Goal: Task Accomplishment & Management: Use online tool/utility

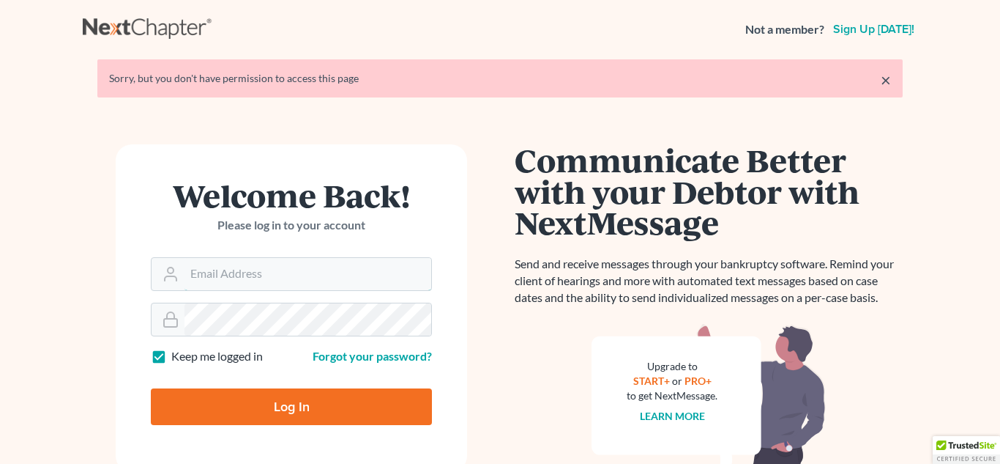
type input "[PERSON_NAME][EMAIL_ADDRESS][DOMAIN_NAME]"
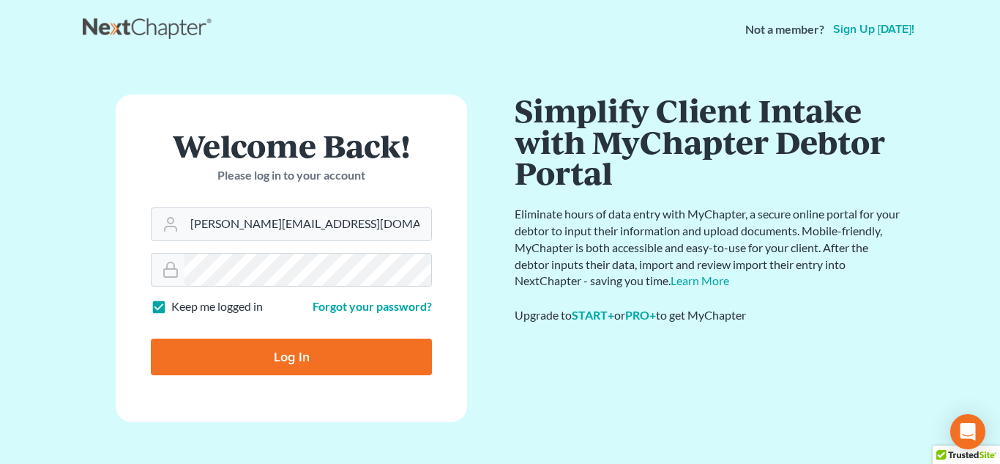
click at [151, 338] on input "Log In" at bounding box center [291, 356] width 281 height 37
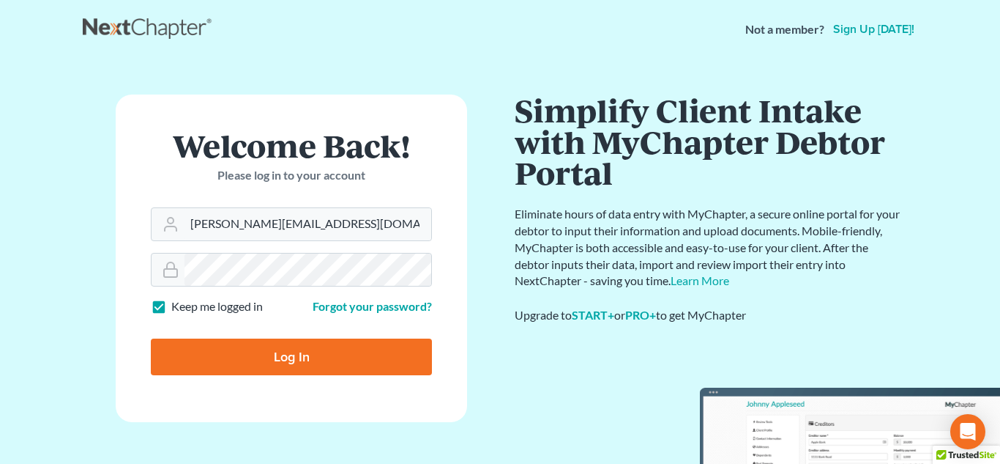
type input "Thinking..."
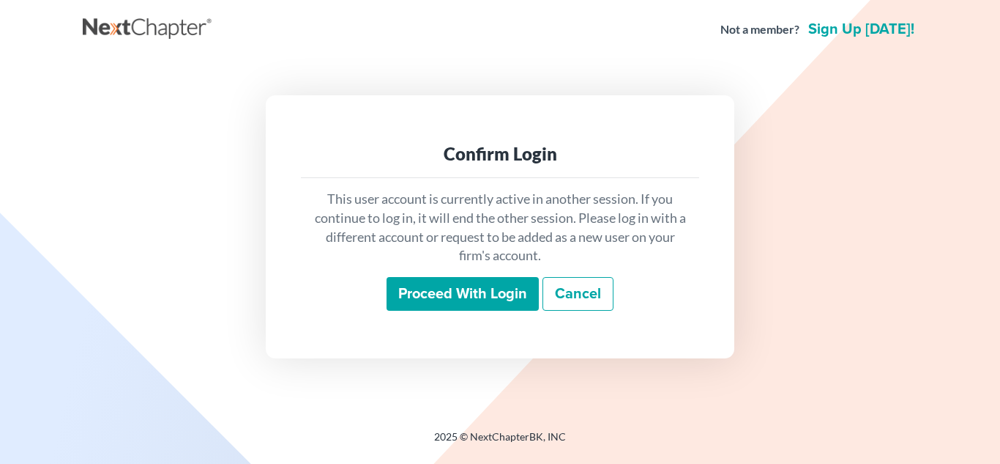
click at [439, 293] on input "Proceed with login" at bounding box center [463, 294] width 152 height 34
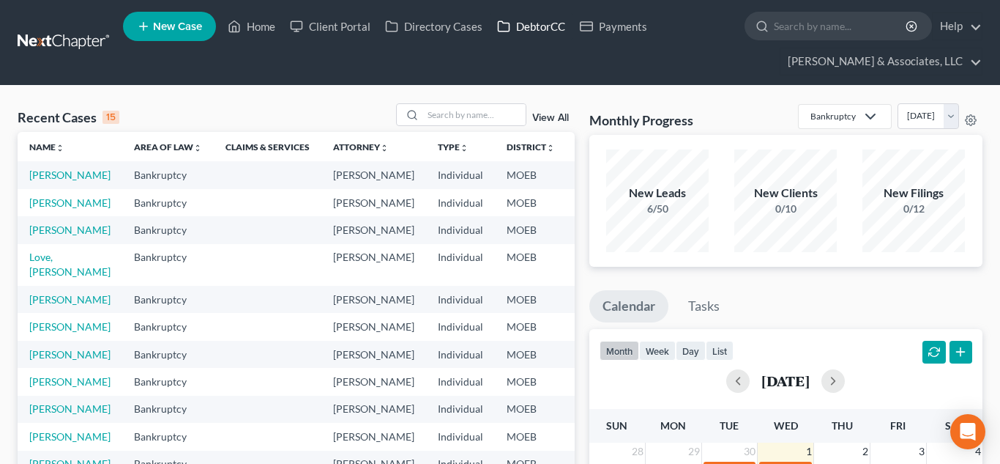
click at [536, 23] on link "DebtorCC" at bounding box center [531, 26] width 83 height 26
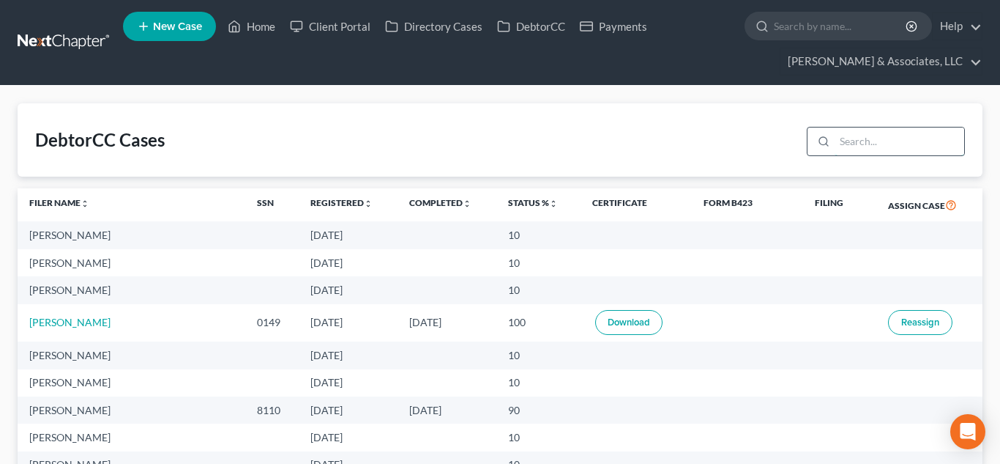
click at [882, 150] on input "search" at bounding box center [900, 141] width 130 height 28
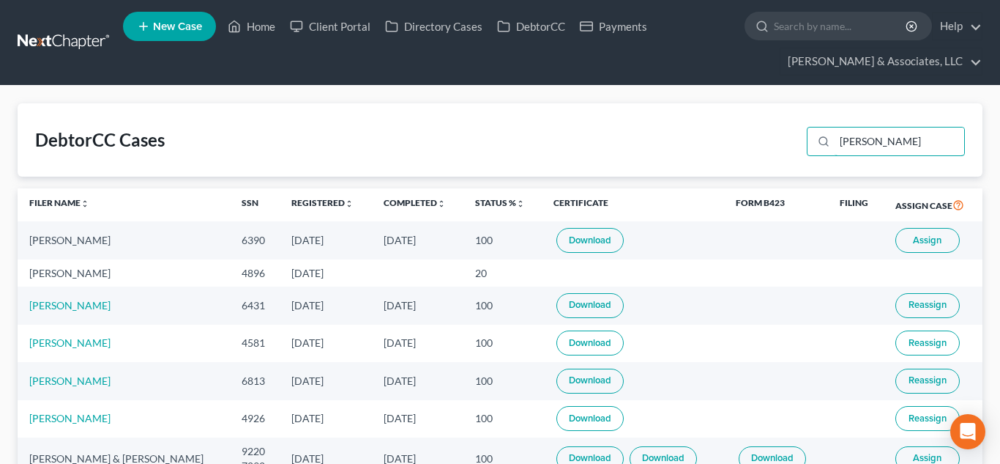
type input "[PERSON_NAME]"
click at [913, 241] on span "Assign" at bounding box center [927, 240] width 29 height 12
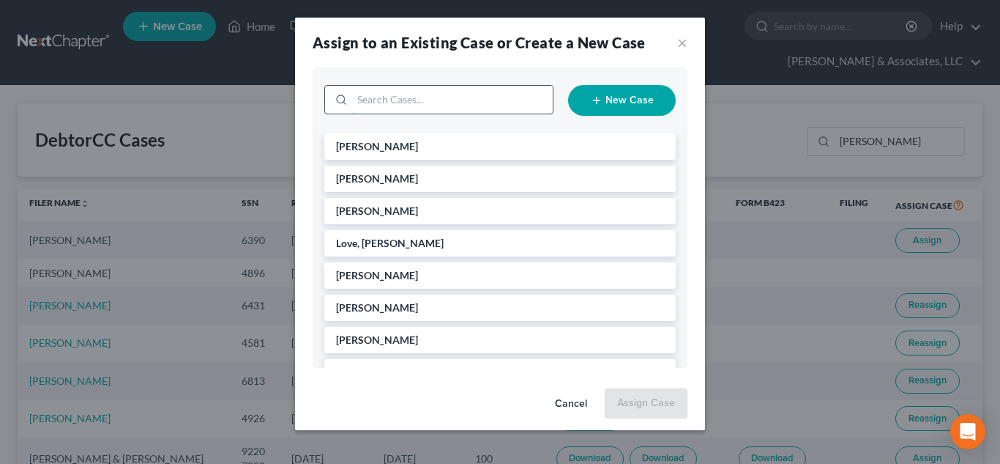
click at [481, 96] on input "search" at bounding box center [452, 100] width 201 height 28
type input "[PERSON_NAME]"
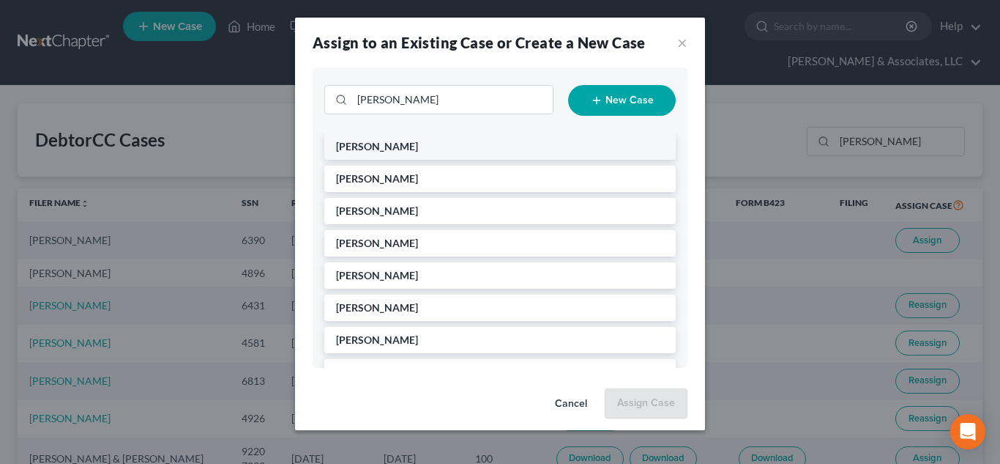
click at [480, 150] on li "[PERSON_NAME]" at bounding box center [500, 146] width 352 height 26
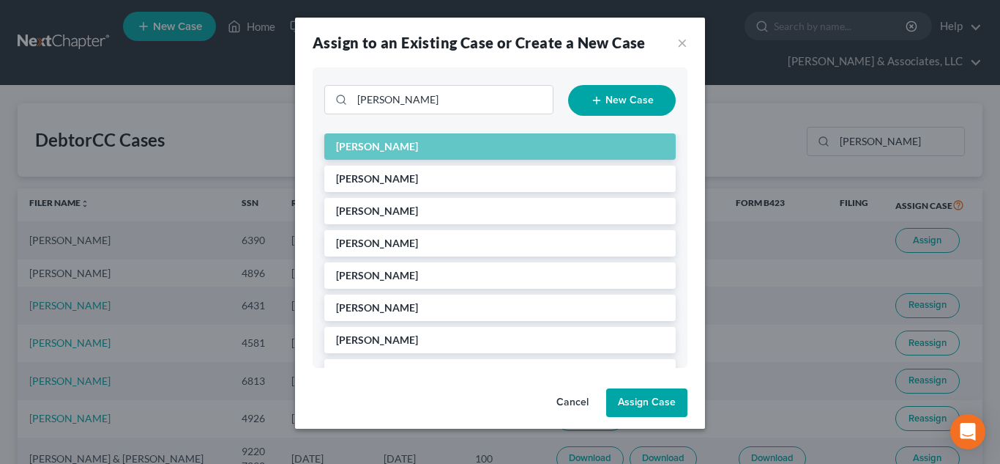
click at [643, 406] on button "Assign Case" at bounding box center [646, 402] width 81 height 29
